Goal: Information Seeking & Learning: Learn about a topic

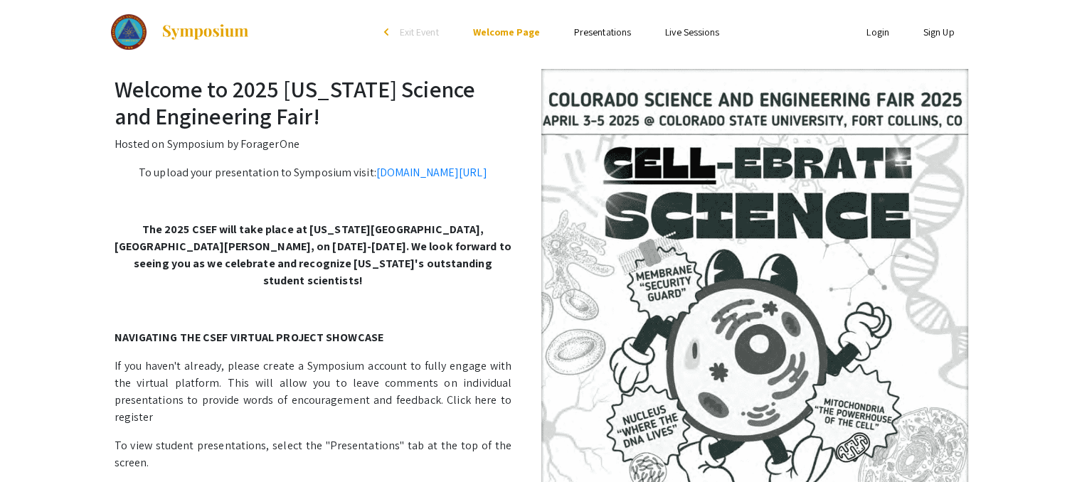
click at [617, 24] on li "Presentations" at bounding box center [602, 31] width 91 height 17
click at [617, 29] on link "Presentations" at bounding box center [602, 32] width 57 height 13
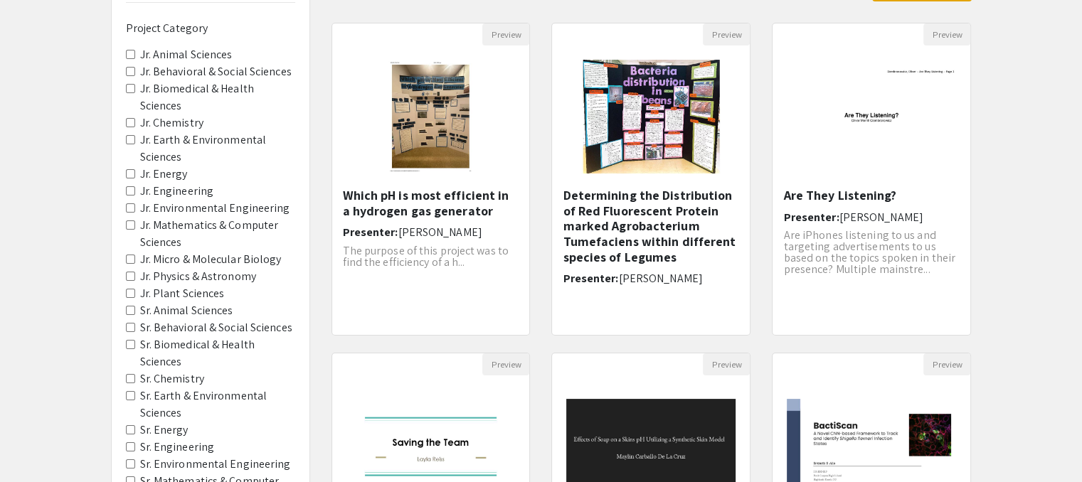
scroll to position [134, 0]
click at [175, 115] on label "Jr. Chemistry" at bounding box center [171, 123] width 63 height 17
click at [135, 118] on Chemistry "Jr. Chemistry" at bounding box center [130, 122] width 9 height 9
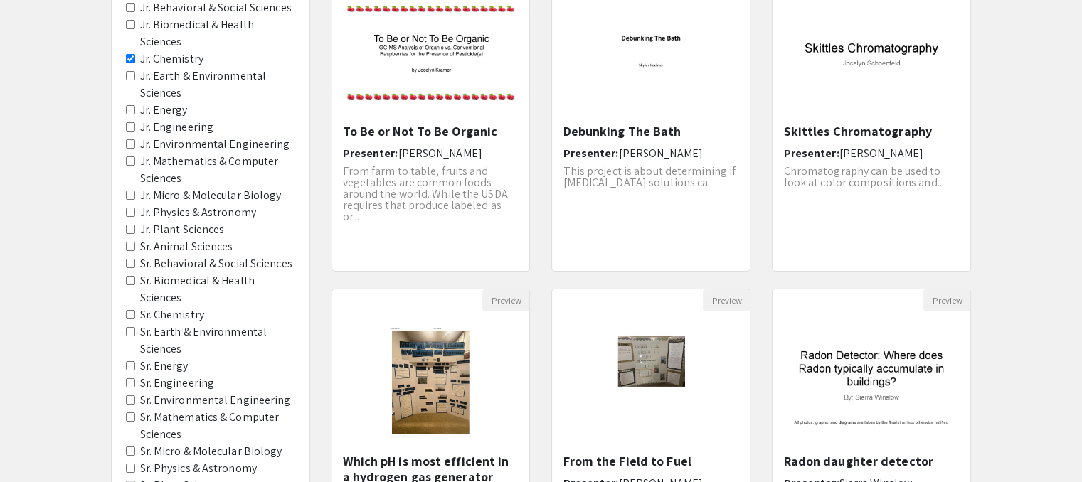
scroll to position [344, 0]
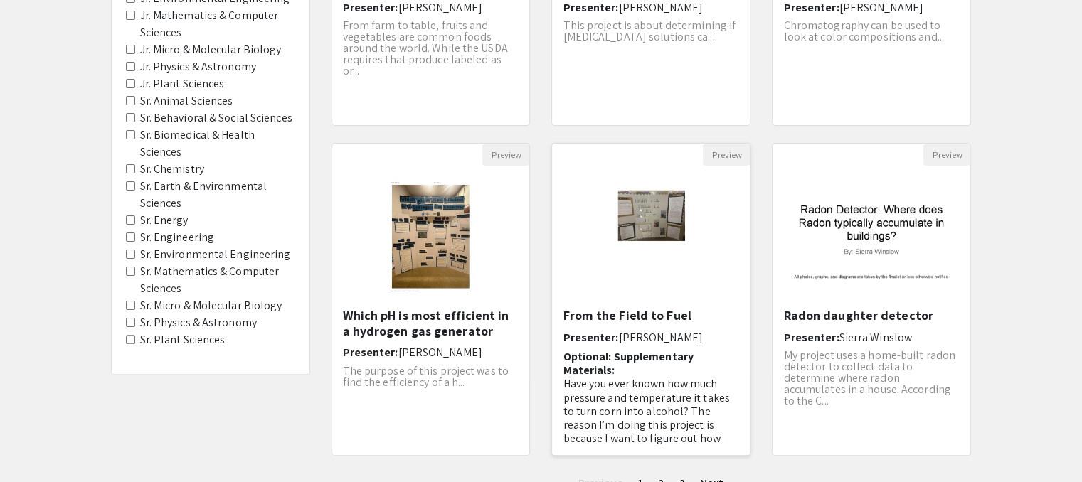
click at [566, 266] on div "Open Presentation <p>From the Field to Fuel</p>" at bounding box center [651, 237] width 198 height 142
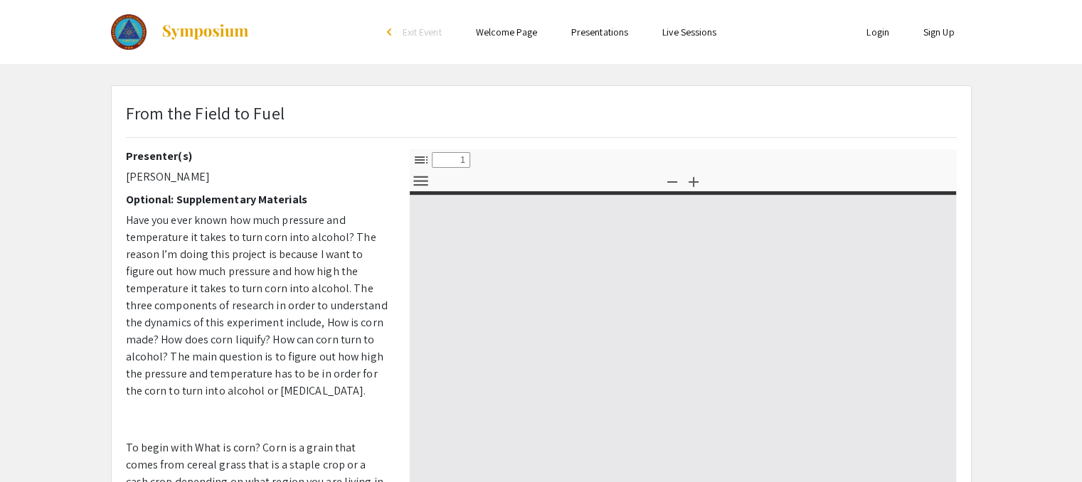
select select "custom"
type input "0"
select select "custom"
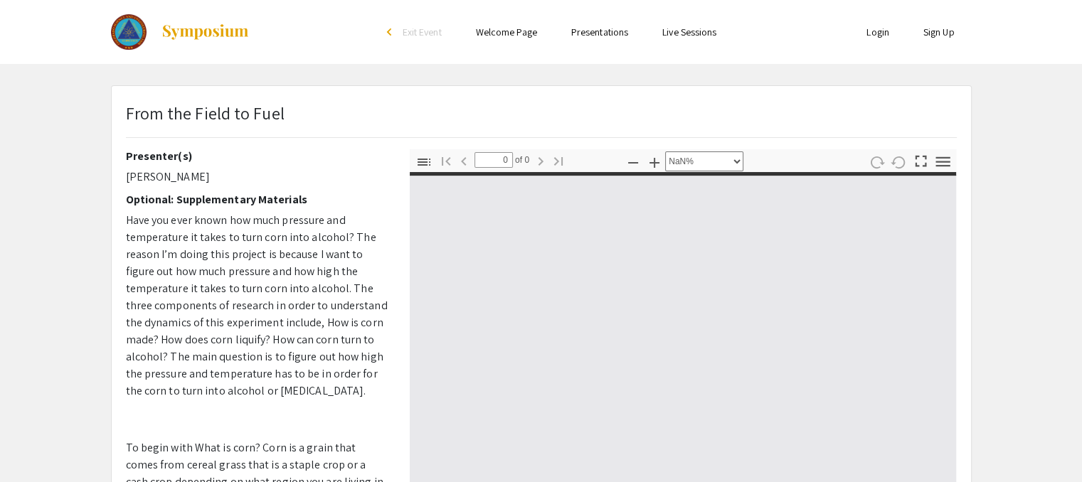
type input "1"
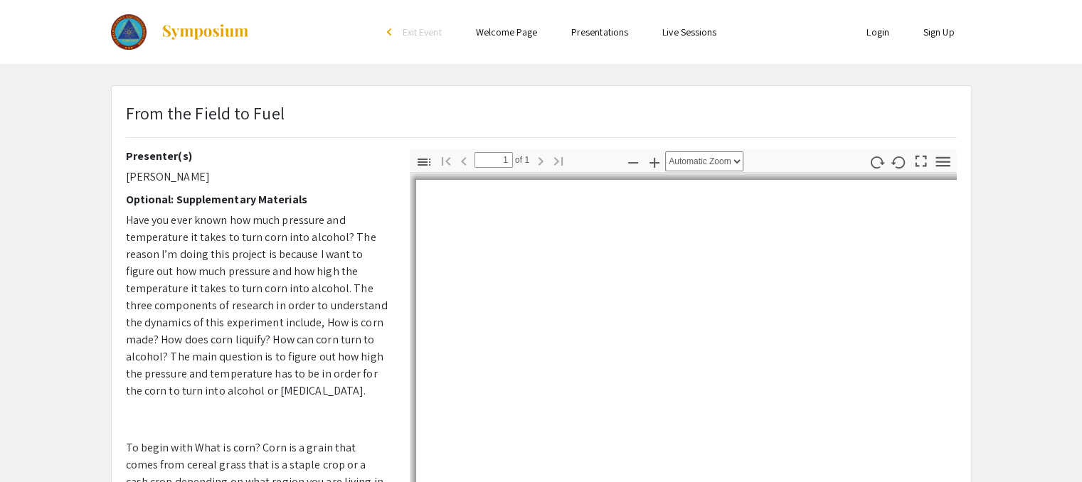
select select "auto"
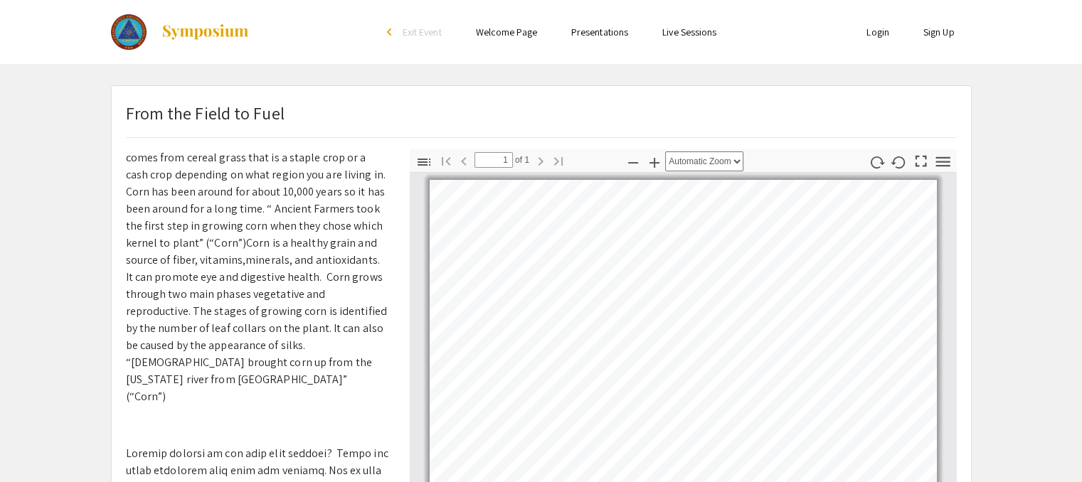
scroll to position [287, 0]
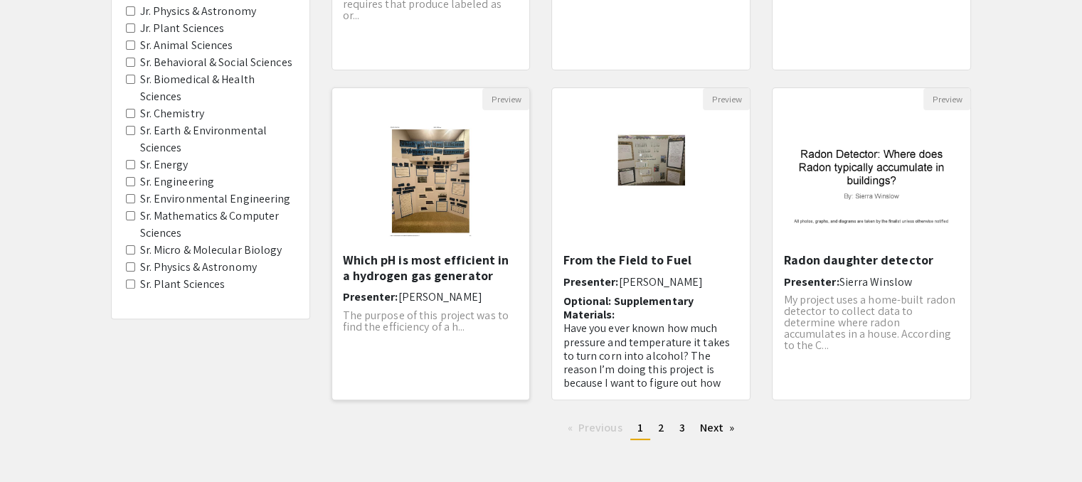
scroll to position [402, 0]
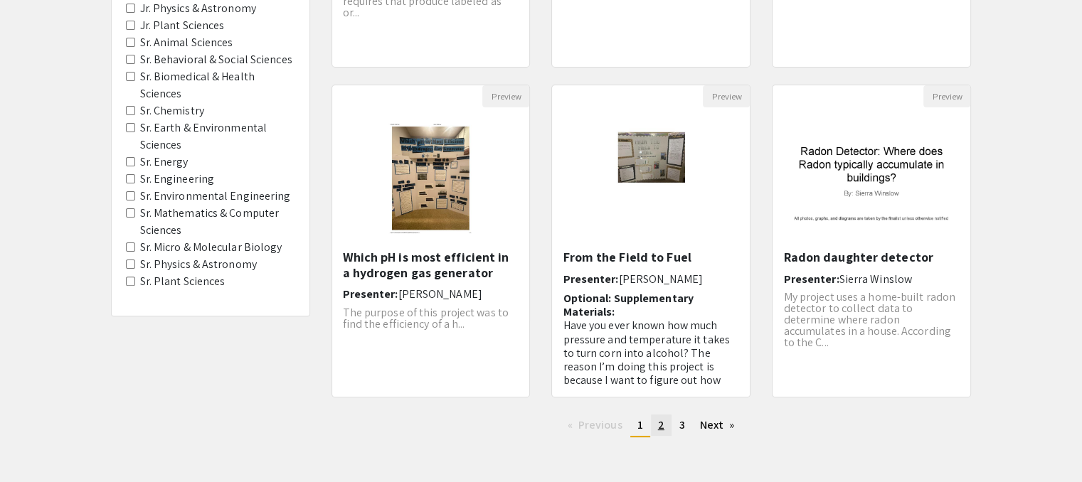
click at [658, 419] on span "2" at bounding box center [661, 425] width 6 height 15
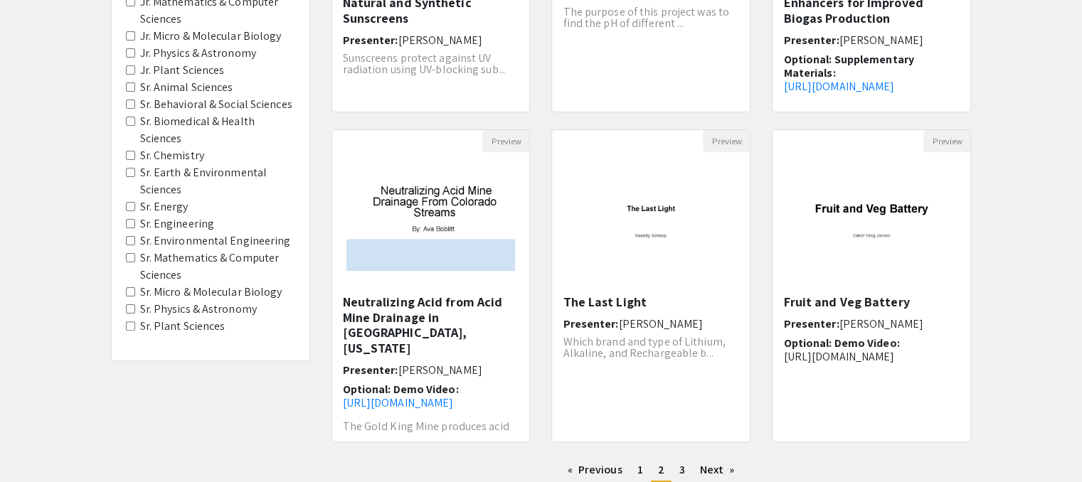
scroll to position [460, 0]
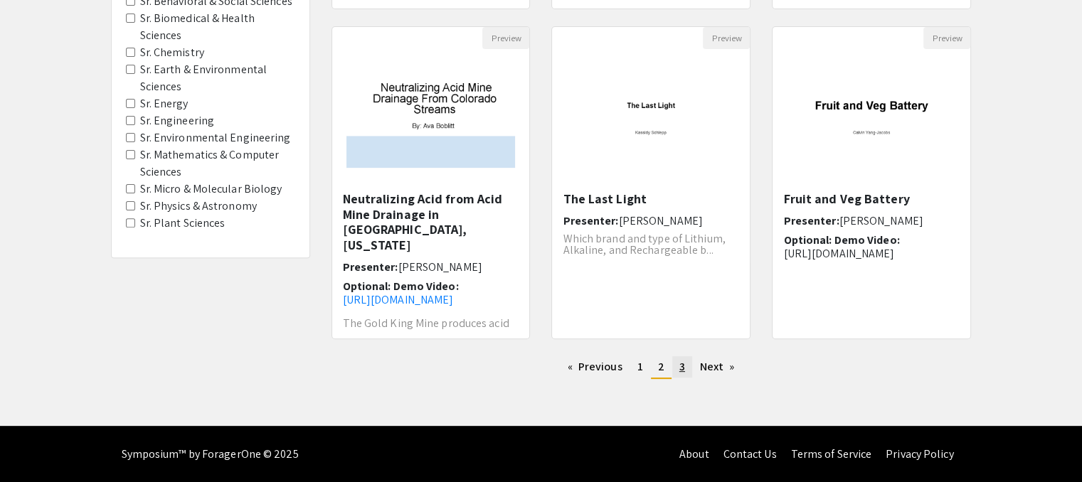
click at [679, 369] on span "3" at bounding box center [682, 366] width 6 height 15
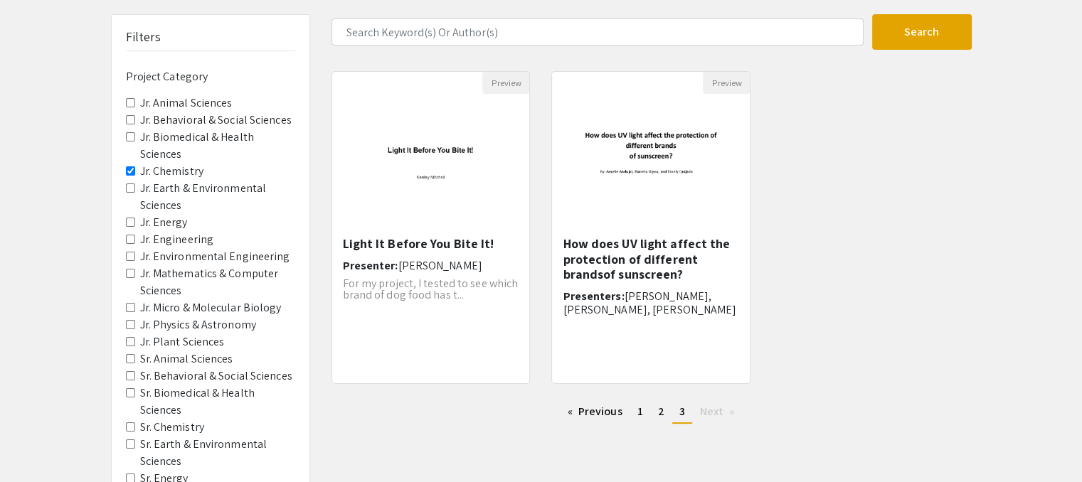
scroll to position [91, 0]
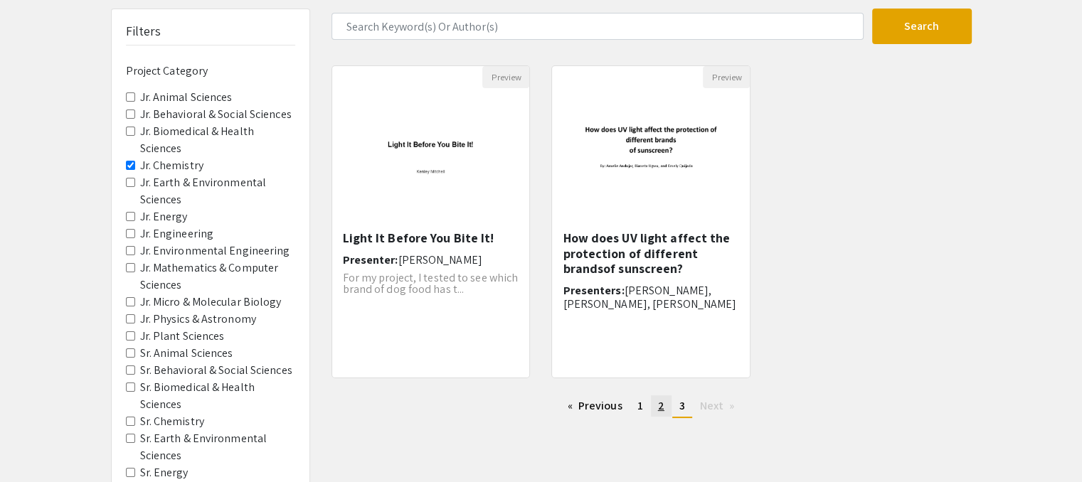
click at [658, 405] on span "2" at bounding box center [661, 405] width 6 height 15
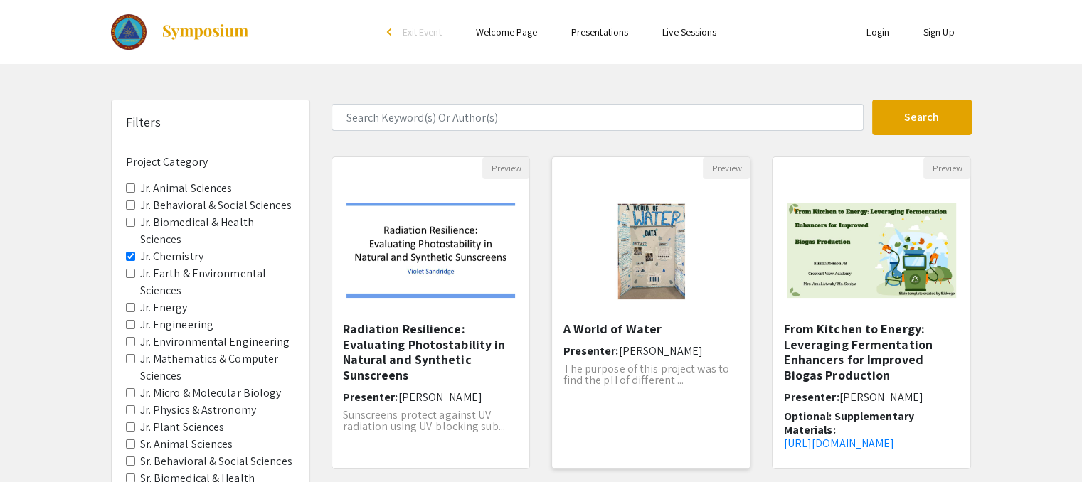
click at [640, 307] on img "Open Presentation <p>A World of Water</p>" at bounding box center [651, 250] width 117 height 142
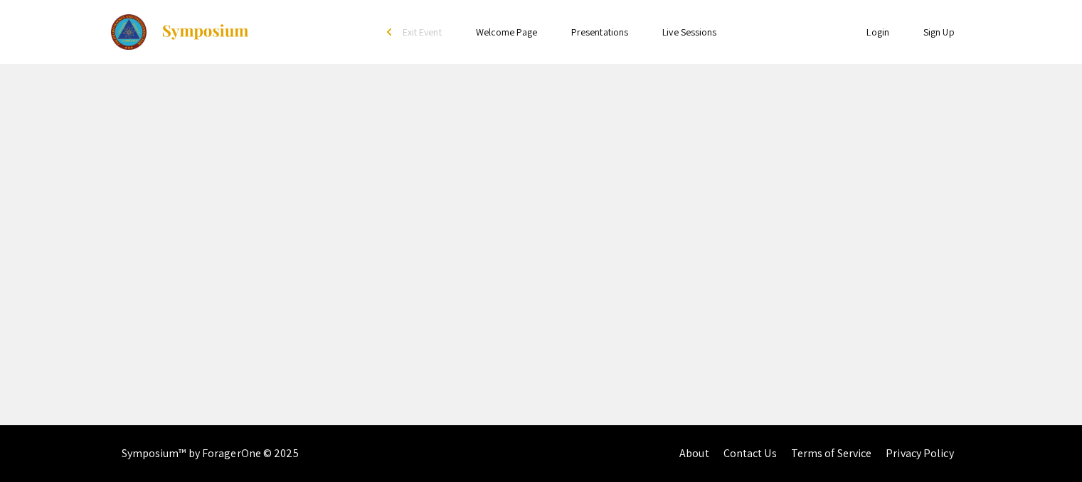
select select "custom"
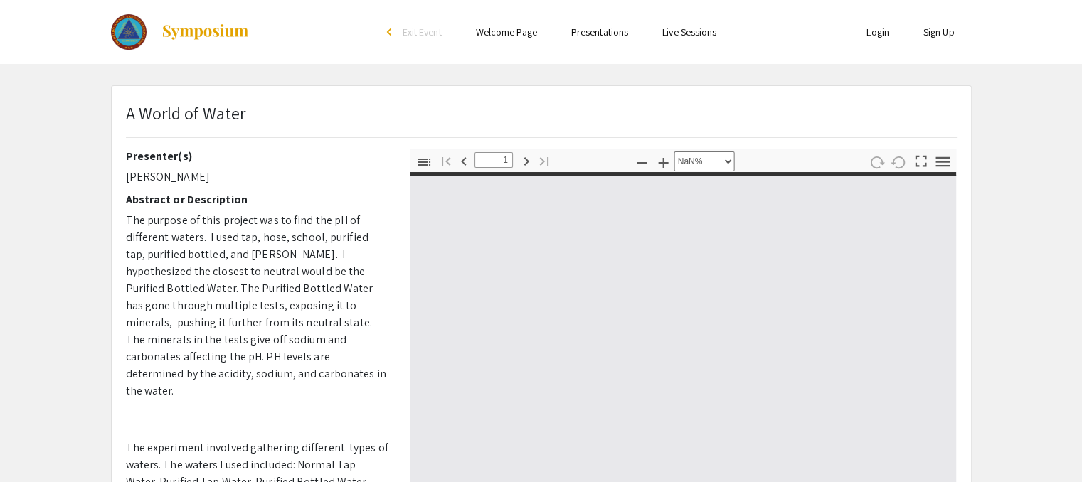
type input "0"
select select "custom"
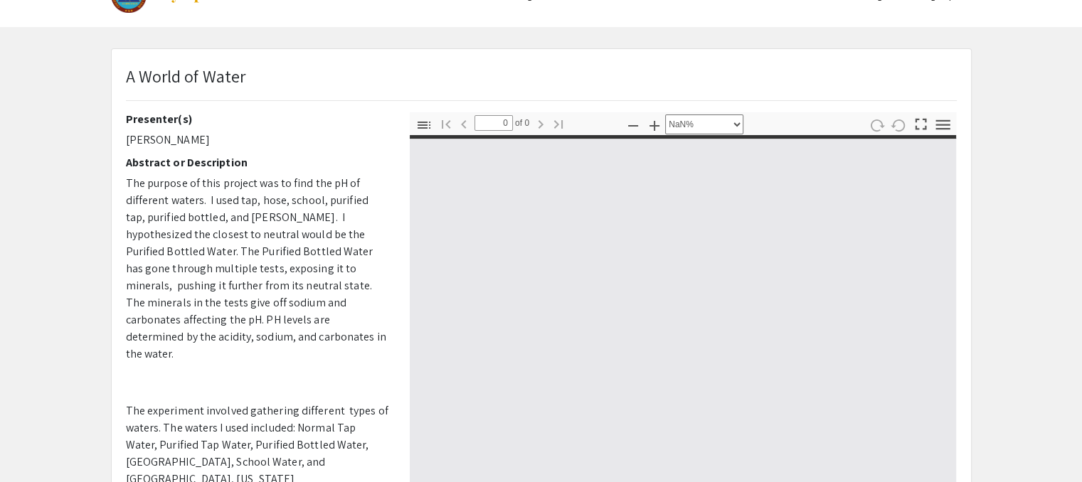
type input "1"
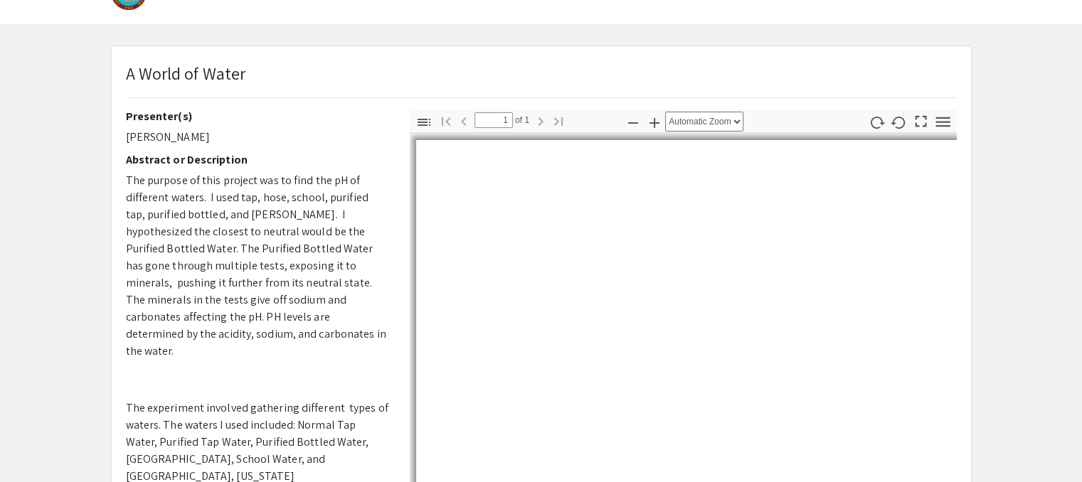
select select "auto"
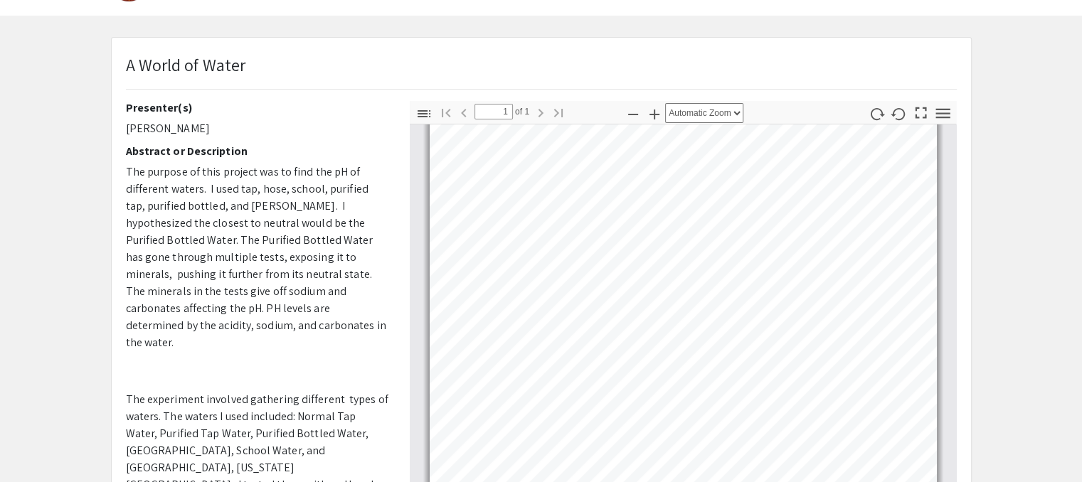
scroll to position [0, 0]
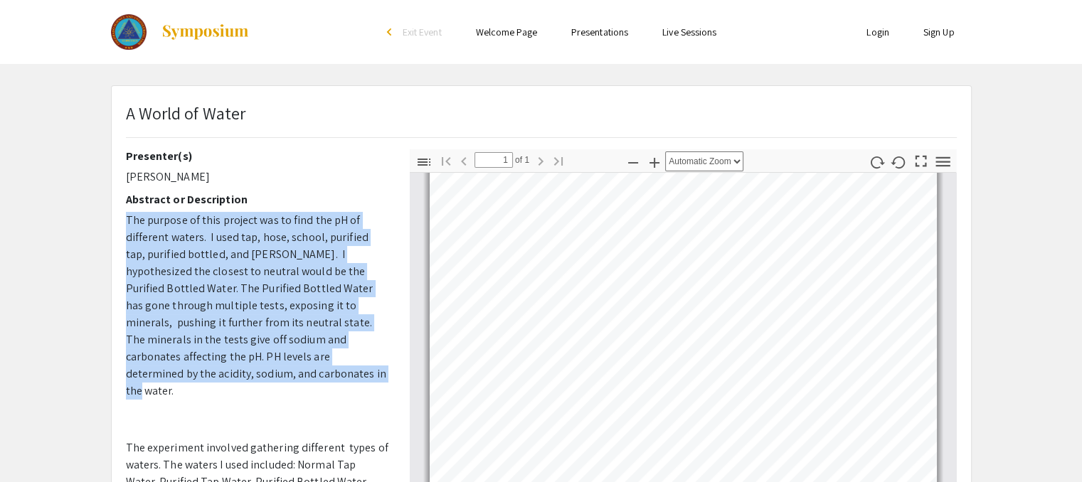
drag, startPoint x: 127, startPoint y: 214, endPoint x: 208, endPoint y: 378, distance: 182.6
click at [208, 378] on p "The purpose of this project was to find the pH of different waters. I used tap,…" at bounding box center [257, 306] width 262 height 188
copy span "The purpose of this project was to find the pH of different waters. I used tap,…"
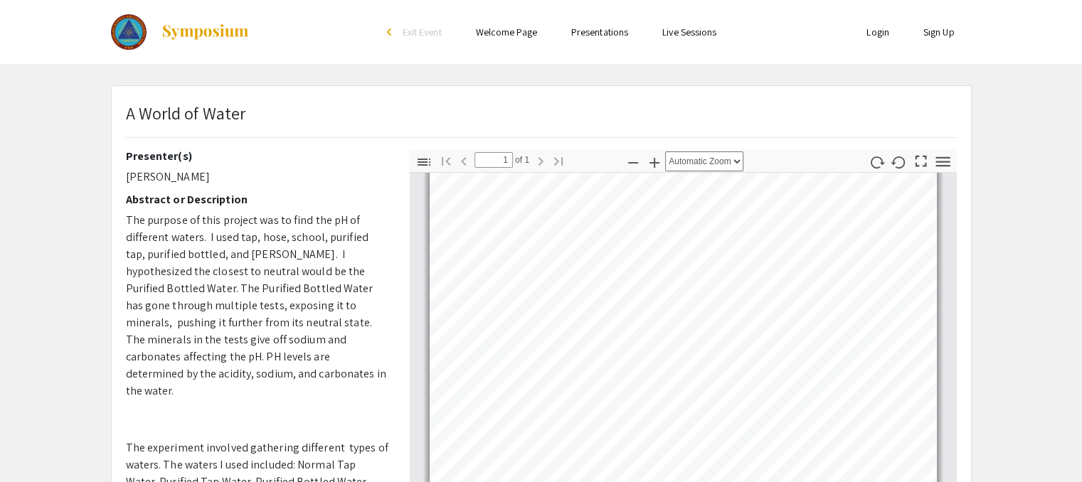
click at [352, 171] on p "[PERSON_NAME]" at bounding box center [257, 177] width 262 height 17
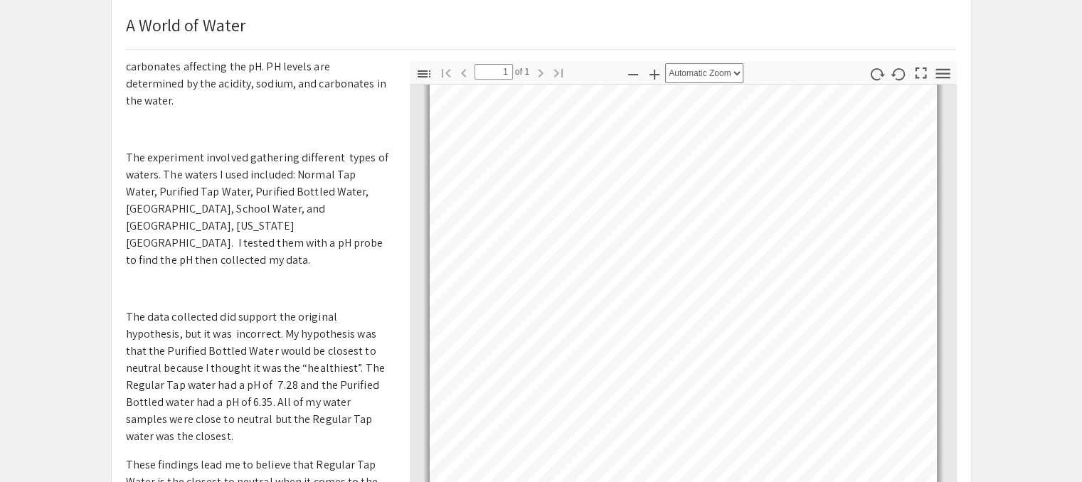
scroll to position [88, 0]
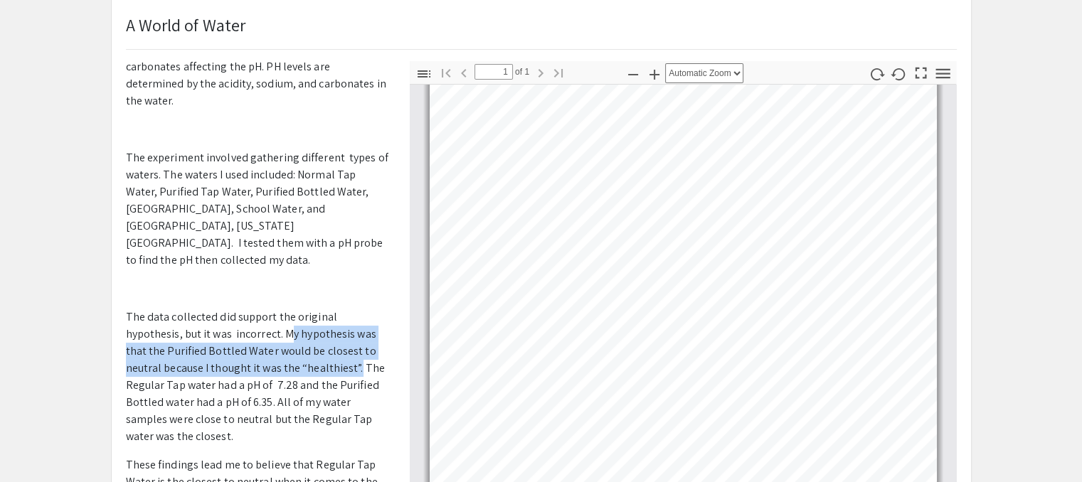
drag, startPoint x: 281, startPoint y: 285, endPoint x: 353, endPoint y: 311, distance: 76.3
click at [353, 311] on span "The data collected did support the original hypothesis, but it was incorrect. M…" at bounding box center [255, 376] width 259 height 134
copy span "My hypothesis was that the Purified Bottled Water would be closest to neutral b…"
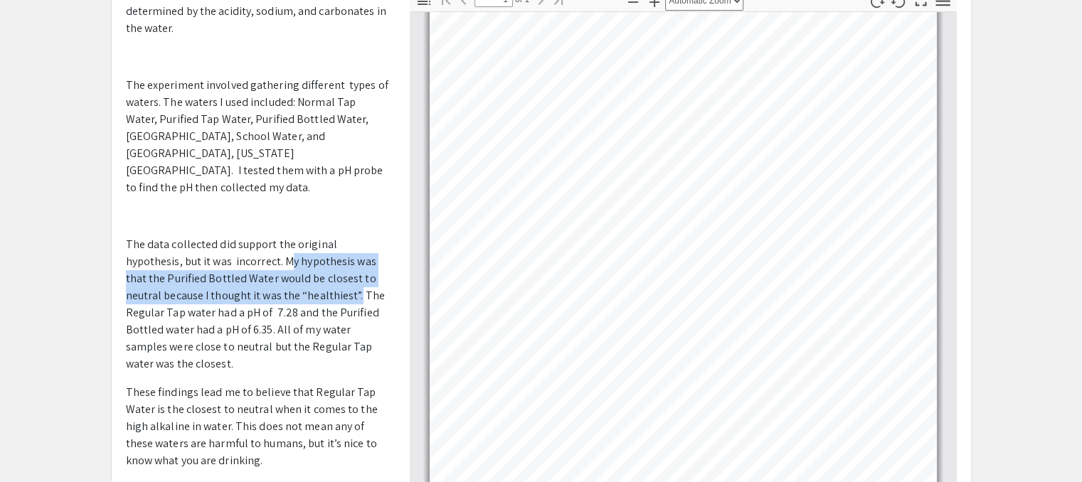
scroll to position [169, 0]
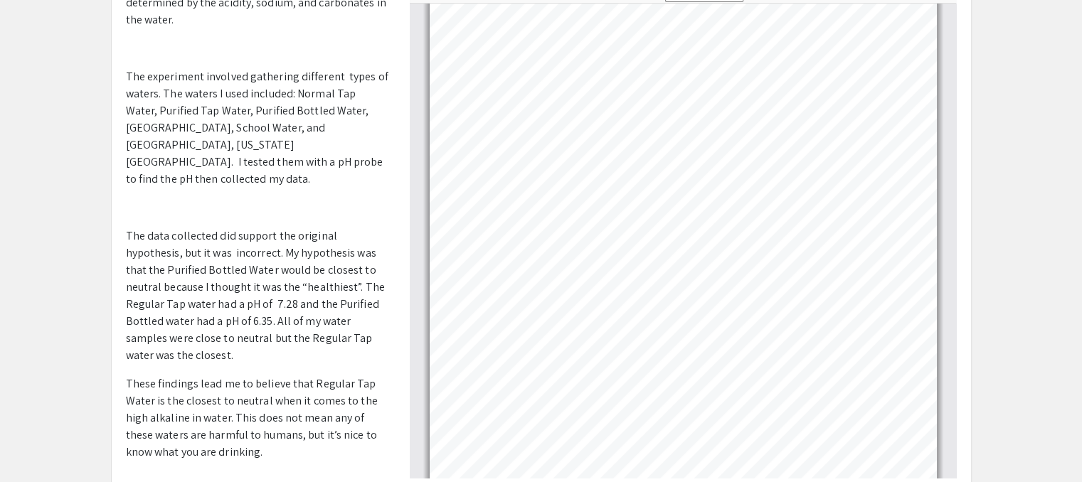
click at [358, 228] on span "The data collected did support the original hypothesis, but it was incorrect. M…" at bounding box center [255, 295] width 259 height 134
drag, startPoint x: 358, startPoint y: 234, endPoint x: 375, endPoint y: 300, distance: 68.3
click at [375, 300] on p "The data collected did support the original hypothesis, but it was incorrect. M…" at bounding box center [257, 296] width 262 height 137
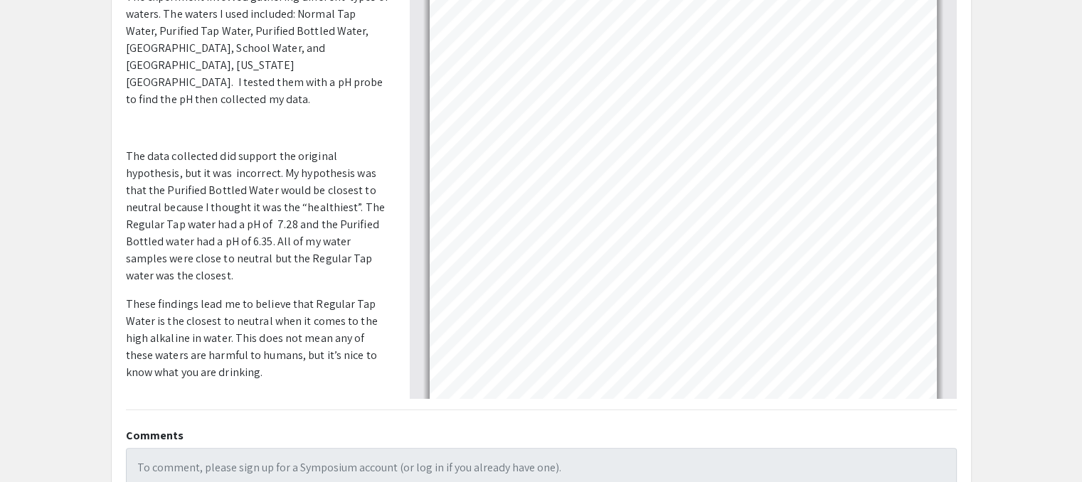
scroll to position [250, 0]
copy span "The Regular Tap water had a pH of 7.28 and the Purified Bottled water had a pH …"
click at [281, 329] on p "The purpose of this project was to find the pH of different waters. I used tap,…" at bounding box center [257, 98] width 262 height 677
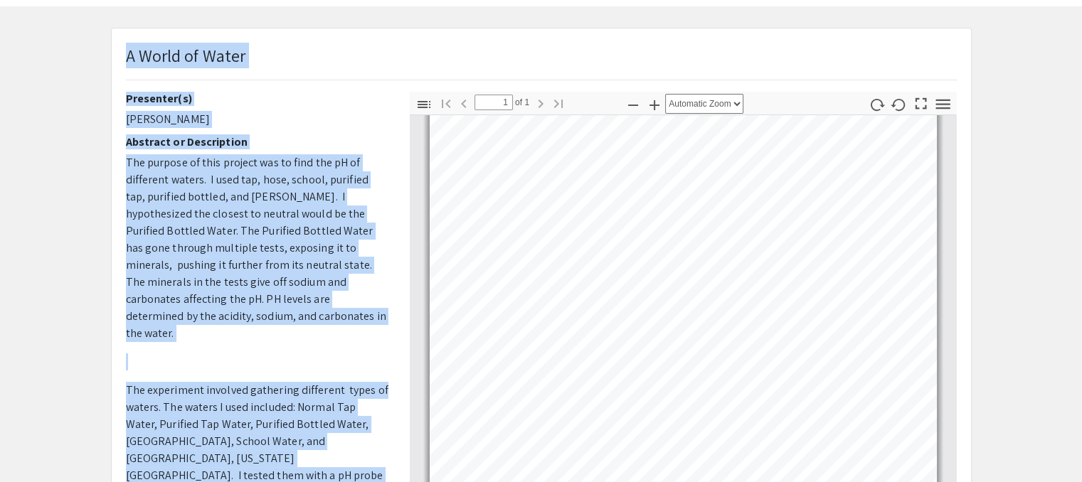
scroll to position [0, 0]
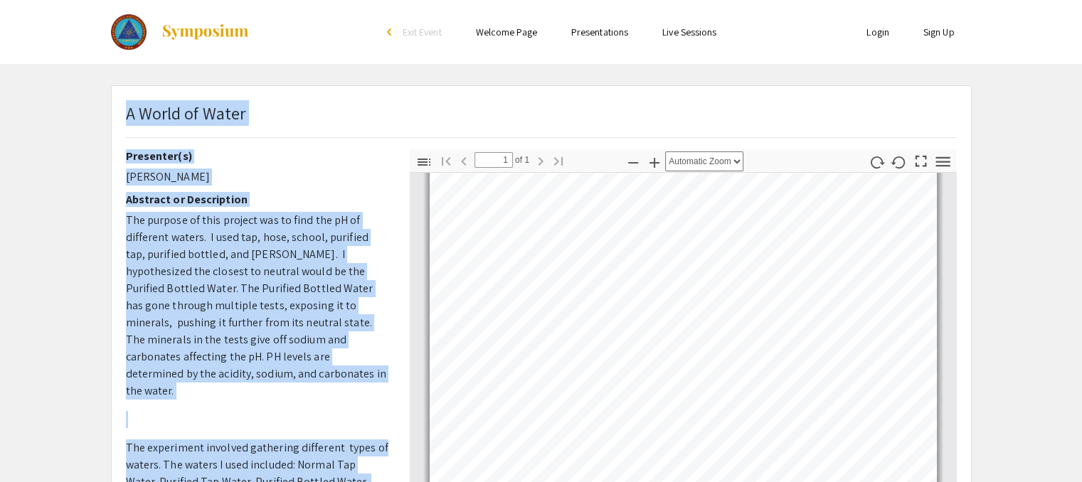
drag, startPoint x: 281, startPoint y: 329, endPoint x: 128, endPoint y: 115, distance: 263.1
click at [128, 115] on div "A World of Water Presenter(s) [PERSON_NAME] Abstract or Description The purpose…" at bounding box center [541, 445] width 859 height 718
copy div "L Ipsum do Sitam Consectet(a) Elitseddo Eius Temporin ut Laboreetdol Mag aliqua…"
